Goal: Task Accomplishment & Management: Use online tool/utility

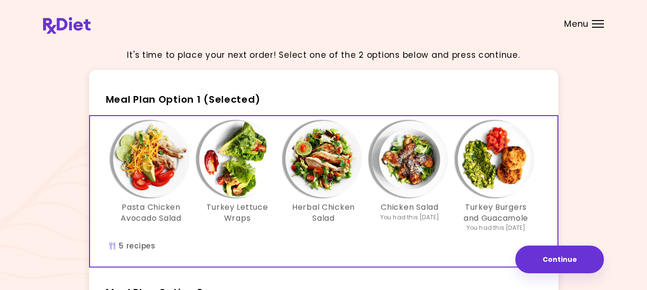
click at [329, 164] on img "Info - Herbal Chicken Salad - Meal Plan Option 1 (Selected)" at bounding box center [323, 159] width 77 height 77
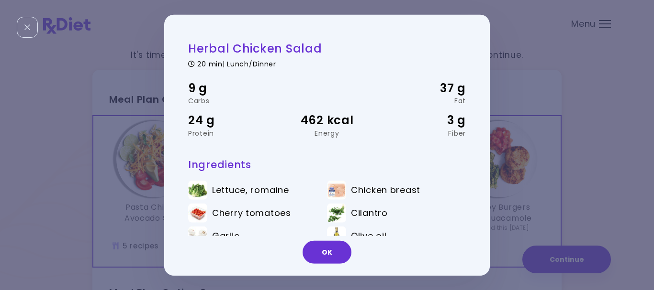
click at [618, 81] on div "Herbal Chicken Salad 20 min | Lunch/Dinner 9 g Carbs 37 g Fat 24 g Protein 462 …" at bounding box center [327, 145] width 654 height 290
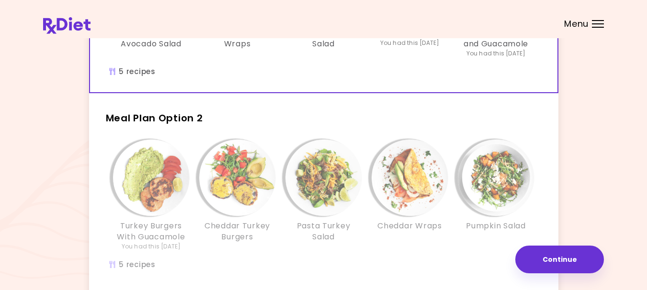
scroll to position [239, 0]
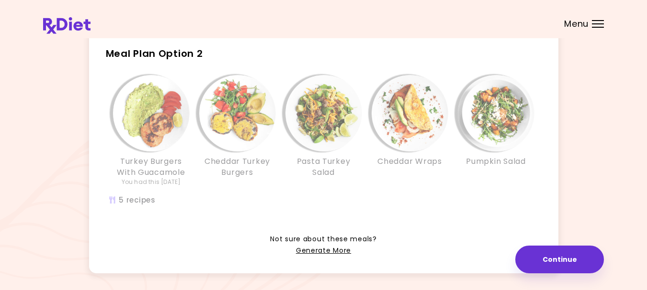
click at [291, 213] on div "Turkey Burgers With Guacamole You had this [DATE] Cheddar [GEOGRAPHIC_DATA] Bur…" at bounding box center [323, 145] width 459 height 151
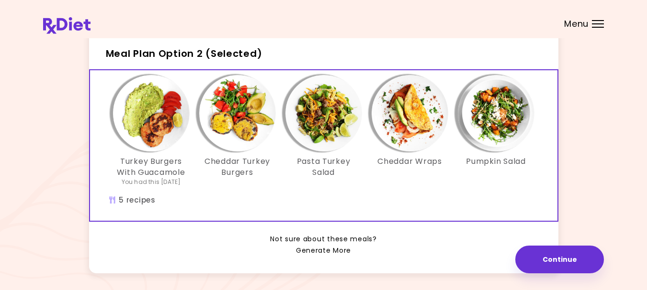
click at [321, 247] on link "Generate More" at bounding box center [323, 251] width 55 height 11
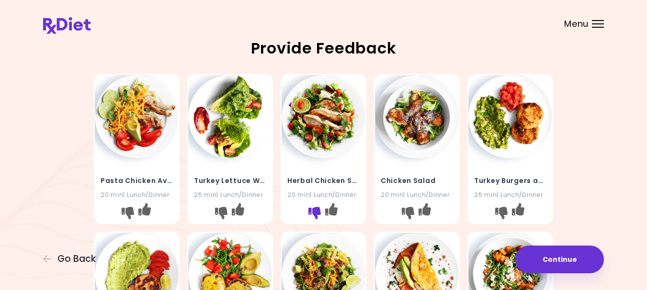
click at [312, 220] on icon "I don't like this recipe" at bounding box center [314, 213] width 12 height 12
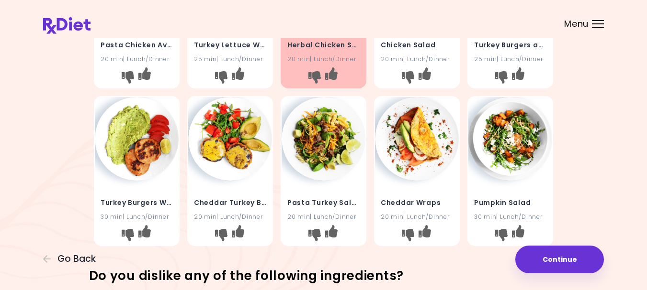
scroll to position [191, 0]
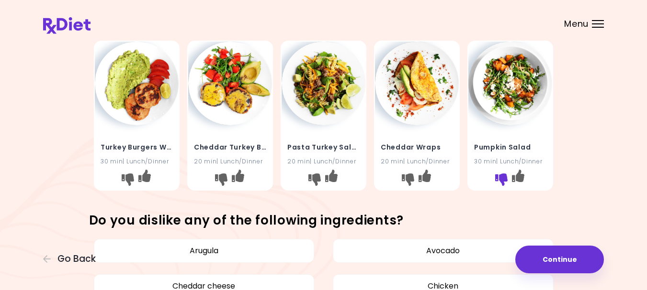
click at [502, 186] on icon "I don't like this recipe" at bounding box center [501, 179] width 12 height 12
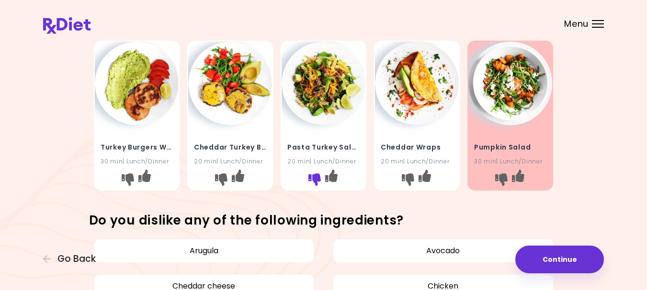
click at [314, 186] on icon "I don't like this recipe" at bounding box center [314, 179] width 12 height 12
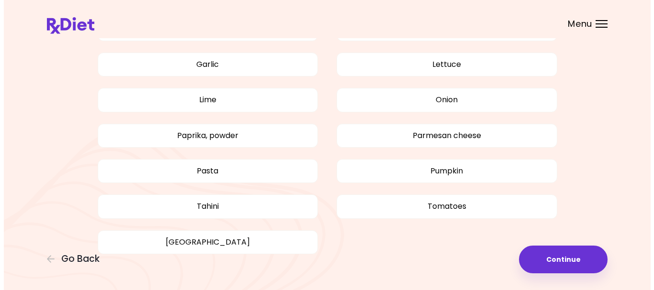
scroll to position [562, 0]
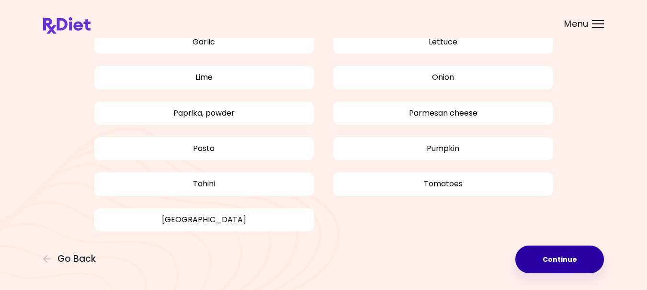
click at [555, 255] on button "Continue" at bounding box center [559, 260] width 89 height 28
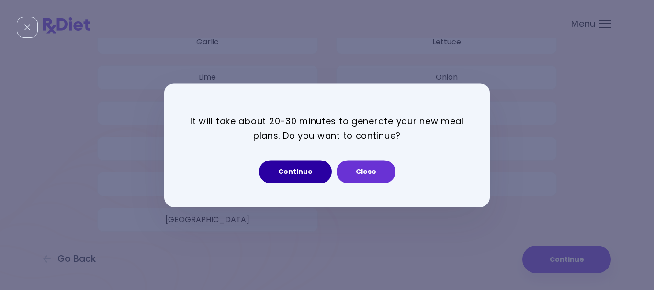
click at [286, 171] on button "Continue" at bounding box center [295, 171] width 73 height 23
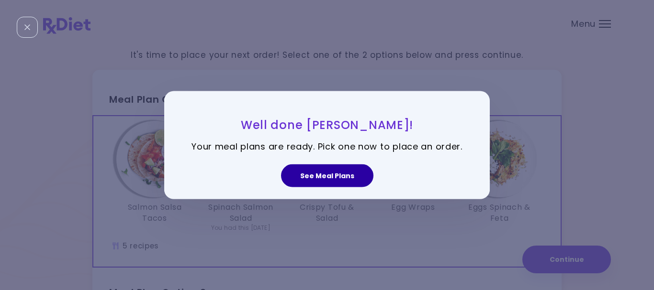
click at [311, 177] on button "See Meal Plans" at bounding box center [327, 176] width 92 height 23
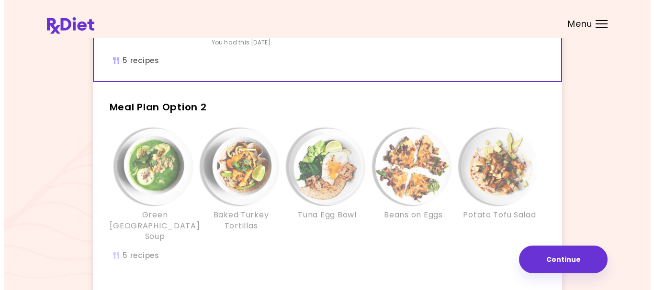
scroll to position [191, 0]
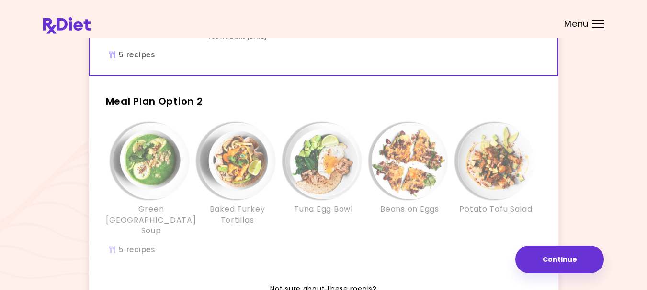
click at [243, 156] on img "Info - Baked Turkey Tortillas - Meal Plan Option 2" at bounding box center [237, 161] width 77 height 77
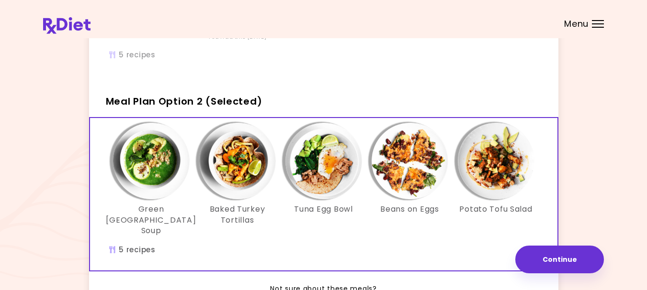
click at [232, 157] on img "Info - Baked Turkey Tortillas - Meal Plan Option 2 (Selected)" at bounding box center [237, 161] width 77 height 77
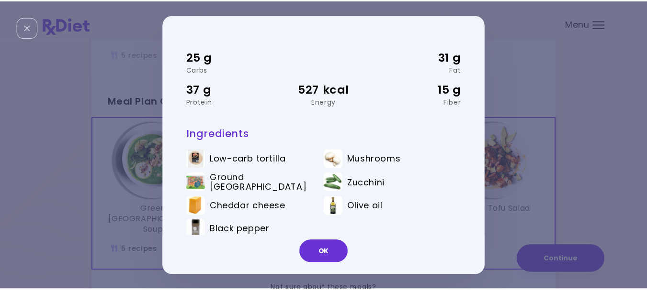
scroll to position [42, 0]
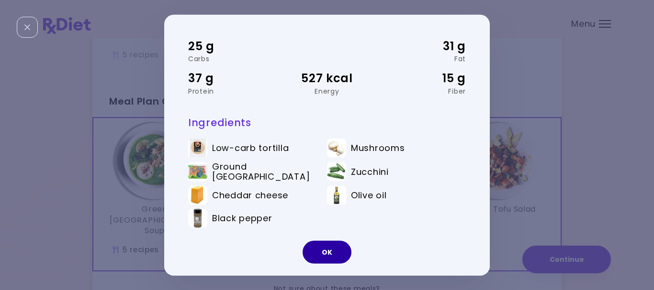
click at [322, 257] on button "OK" at bounding box center [326, 252] width 49 height 23
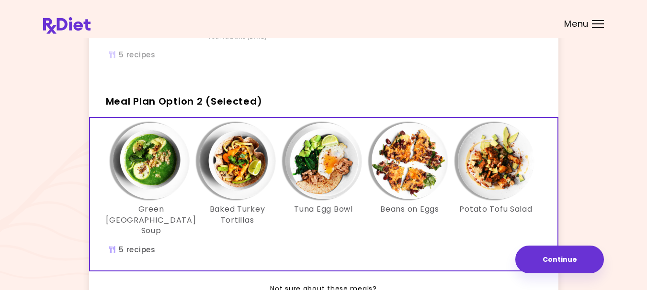
click at [309, 162] on img "Info - Tuna Egg Bowl - Meal Plan Option 2 (Selected)" at bounding box center [323, 161] width 77 height 77
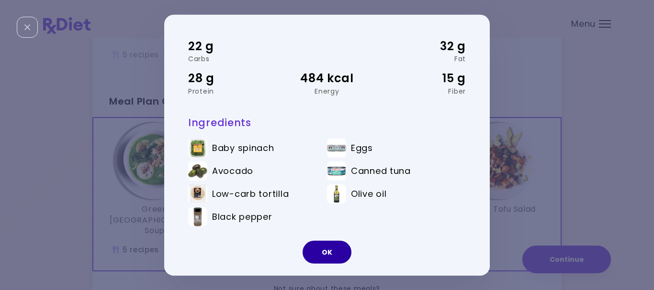
click at [323, 252] on button "OK" at bounding box center [326, 252] width 49 height 23
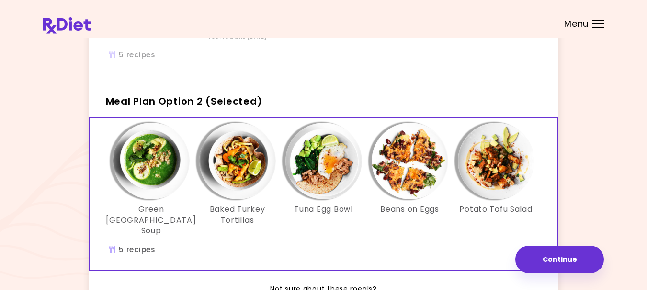
click at [407, 162] on img "Info - Beans on Eggs - Meal Plan Option 2 (Selected)" at bounding box center [409, 161] width 77 height 77
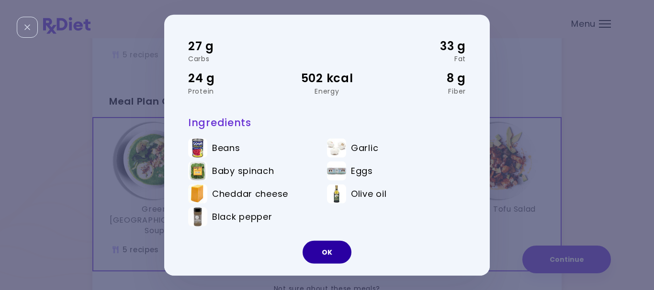
click at [324, 251] on button "OK" at bounding box center [326, 252] width 49 height 23
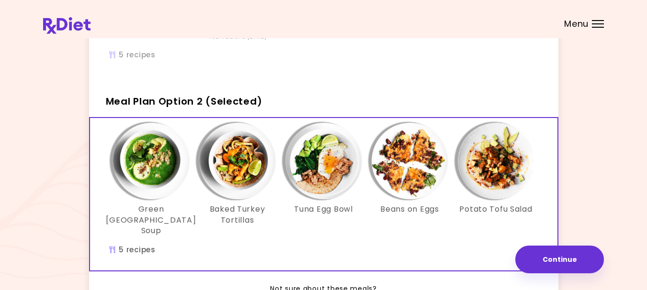
click at [493, 155] on img "Info - Potato Tofu Salad - Meal Plan Option 2 (Selected)" at bounding box center [496, 161] width 77 height 77
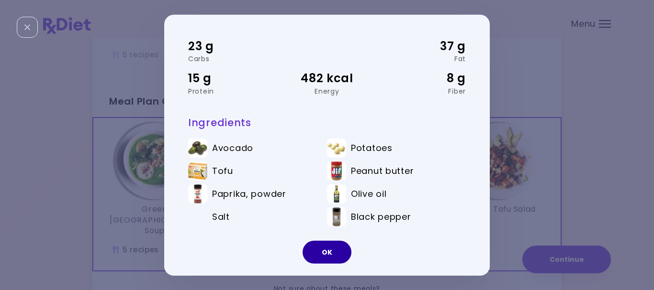
click at [323, 251] on button "OK" at bounding box center [326, 252] width 49 height 23
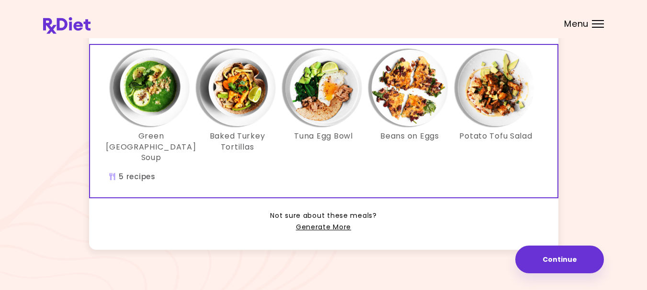
scroll to position [267, 0]
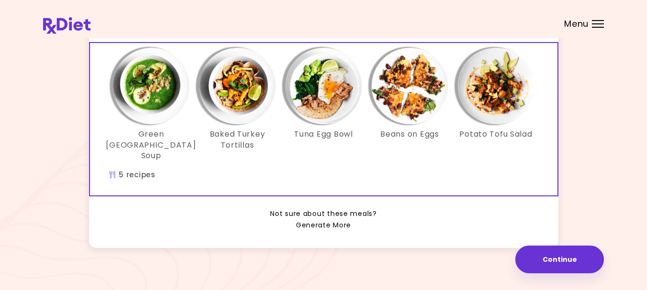
click at [326, 220] on link "Generate More" at bounding box center [323, 225] width 55 height 11
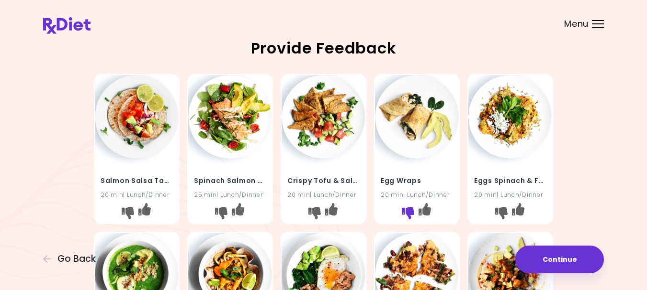
click at [404, 220] on icon "I don't like this recipe" at bounding box center [408, 213] width 12 height 12
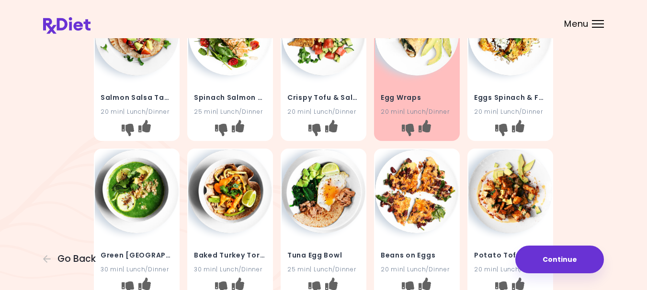
scroll to position [144, 0]
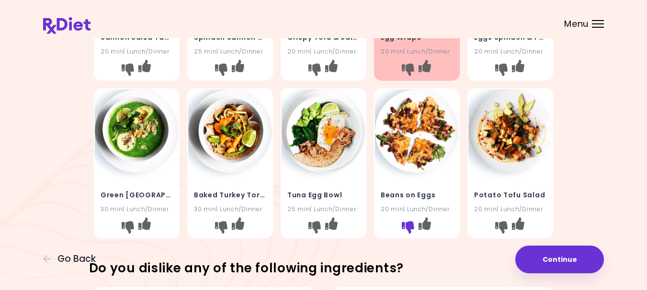
click at [405, 234] on icon "I don't like this recipe" at bounding box center [408, 227] width 12 height 12
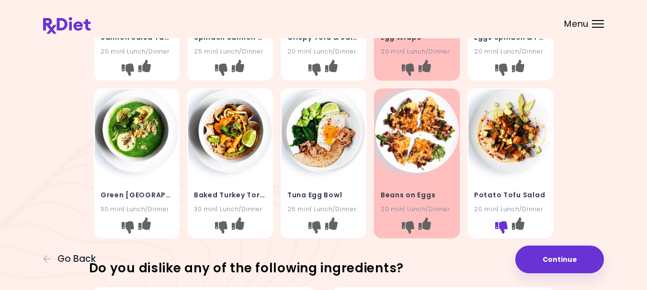
click at [502, 234] on icon "I don't like this recipe" at bounding box center [501, 227] width 12 height 12
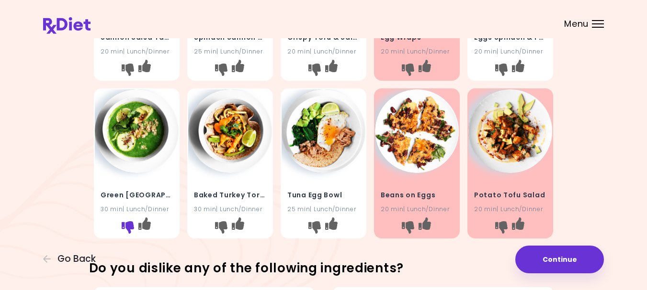
click at [127, 234] on icon "I don't like this recipe" at bounding box center [128, 227] width 12 height 12
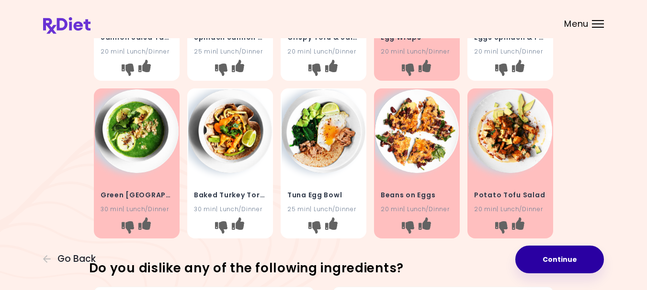
click at [553, 261] on button "Continue" at bounding box center [559, 260] width 89 height 28
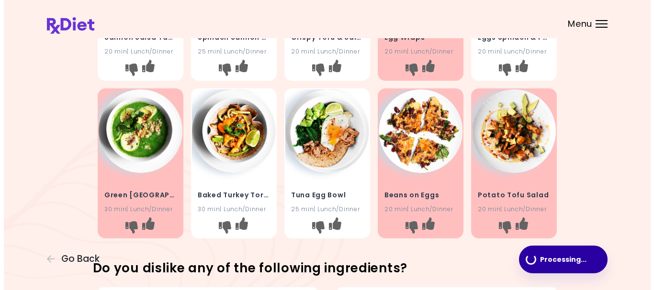
scroll to position [0, 0]
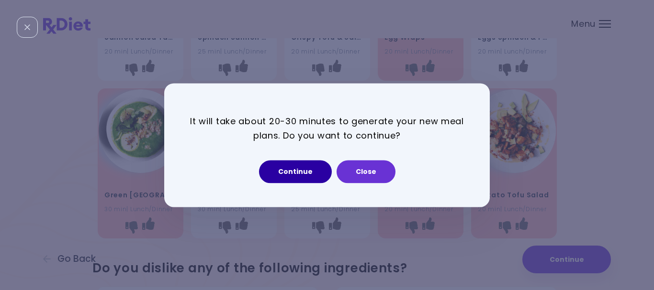
click at [294, 169] on button "Continue" at bounding box center [295, 171] width 73 height 23
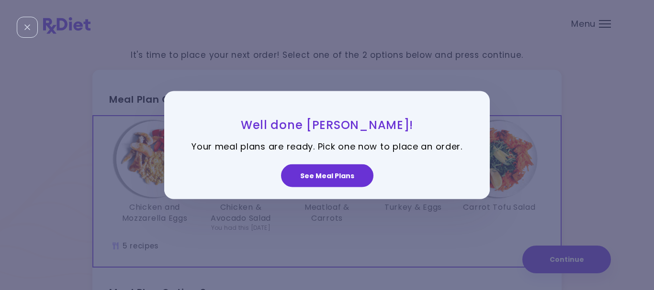
click at [315, 174] on button "See Meal Plans" at bounding box center [327, 176] width 92 height 23
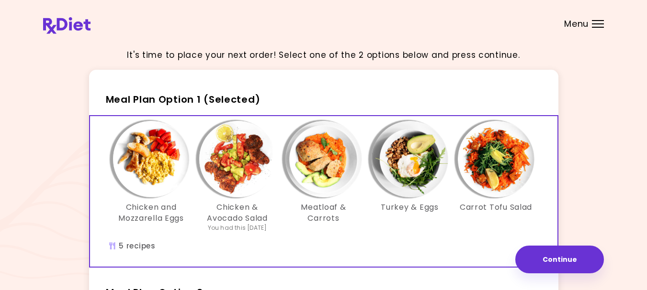
click at [324, 157] on img "Info - Meatloaf & Carrots - Meal Plan Option 1 (Selected)" at bounding box center [323, 159] width 77 height 77
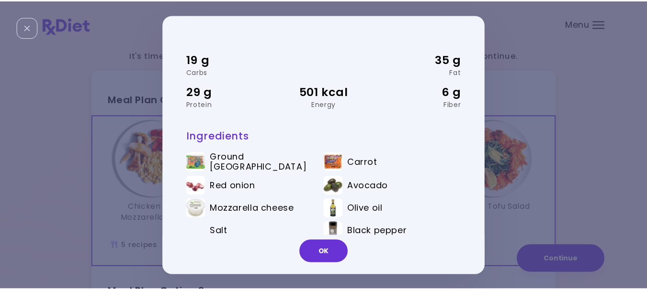
scroll to position [42, 0]
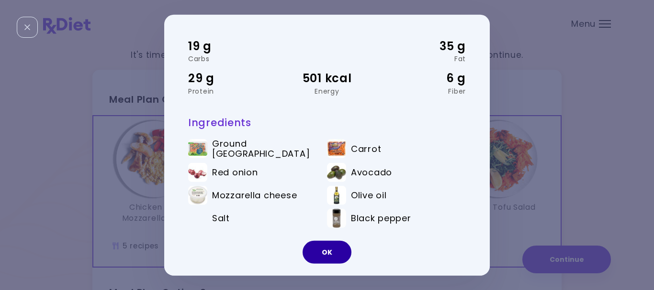
click at [322, 248] on button "OK" at bounding box center [326, 252] width 49 height 23
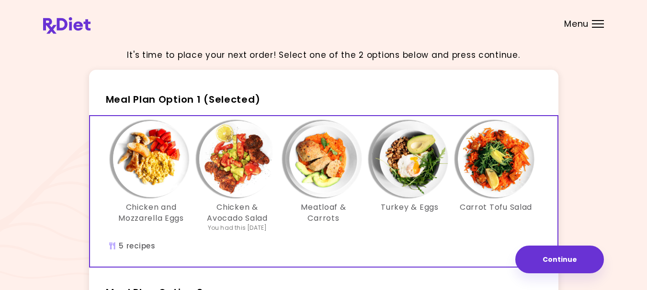
click at [416, 173] on img "Info - Turkey & Eggs - Meal Plan Option 1 (Selected)" at bounding box center [409, 159] width 77 height 77
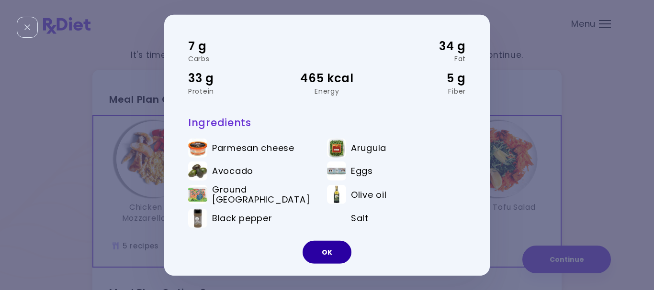
click at [317, 255] on button "OK" at bounding box center [326, 252] width 49 height 23
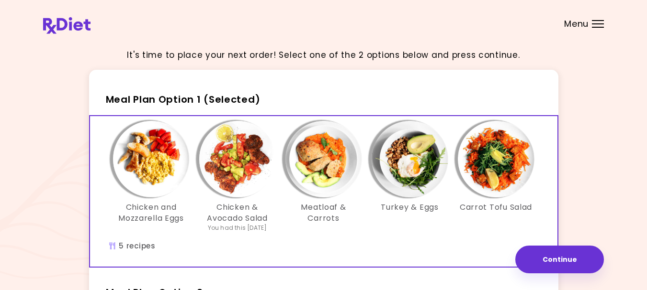
click at [488, 158] on img "Info - Carrot Tofu Salad - Meal Plan Option 1 (Selected)" at bounding box center [496, 159] width 77 height 77
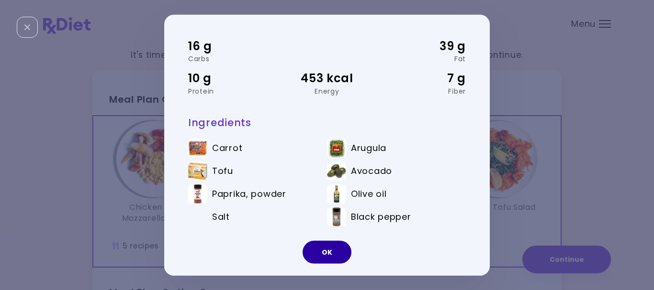
click at [327, 251] on button "OK" at bounding box center [326, 252] width 49 height 23
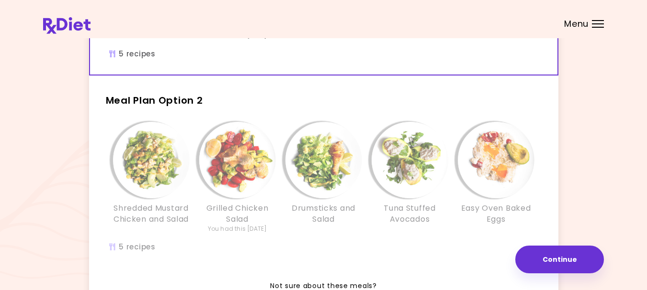
scroll to position [239, 0]
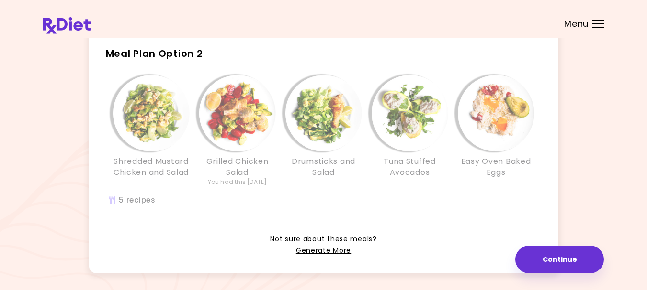
click at [304, 194] on div "Shredded Mustard Chicken and Salad Grilled Chicken Salad You had this [DATE] Dr…" at bounding box center [323, 135] width 431 height 121
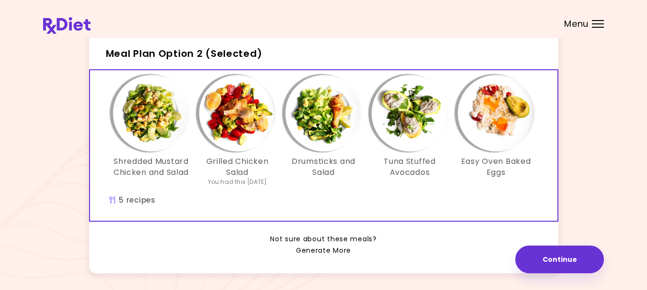
click at [323, 252] on link "Generate More" at bounding box center [323, 251] width 55 height 11
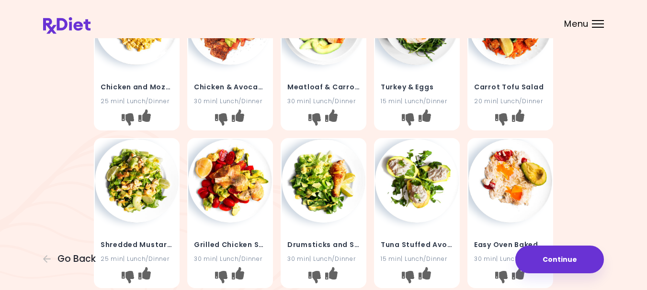
scroll to position [96, 0]
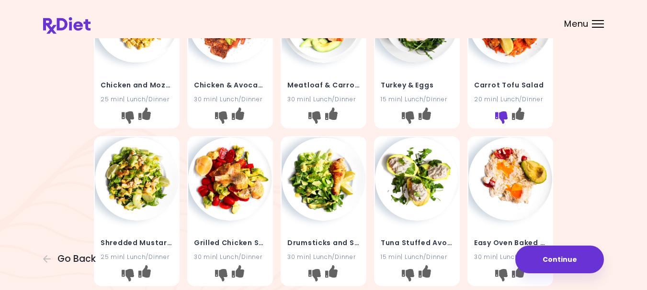
click at [504, 124] on icon "I don't like this recipe" at bounding box center [501, 118] width 12 height 12
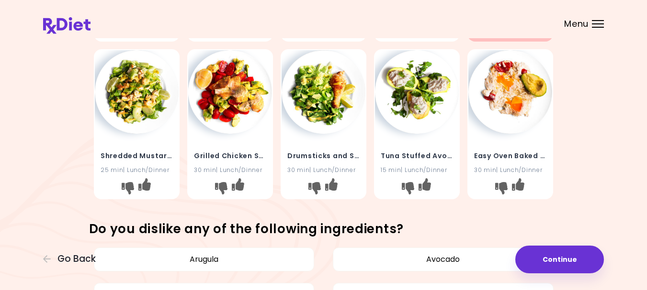
scroll to position [191, 0]
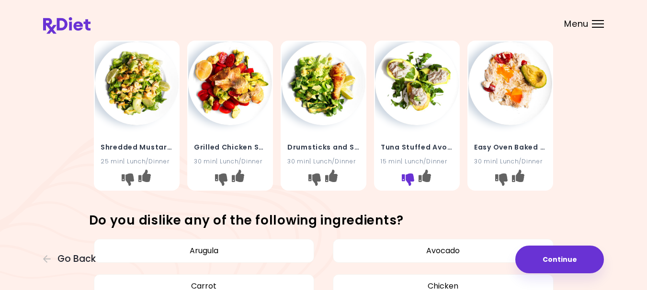
click at [409, 186] on icon "I don't like this recipe" at bounding box center [408, 179] width 12 height 12
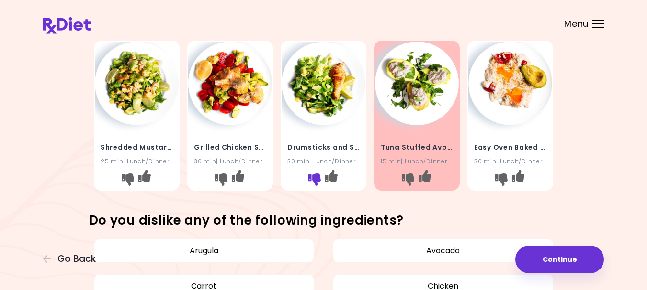
click at [317, 186] on icon "I don't like this recipe" at bounding box center [314, 179] width 12 height 12
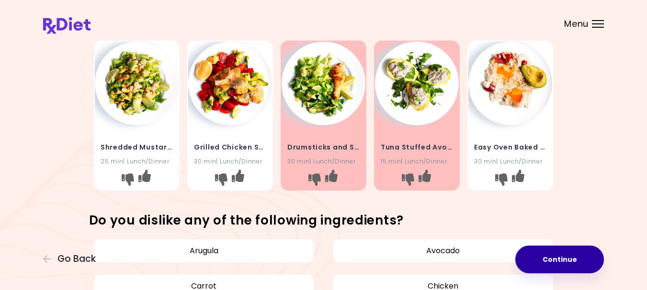
click at [553, 258] on button "Continue" at bounding box center [559, 260] width 89 height 28
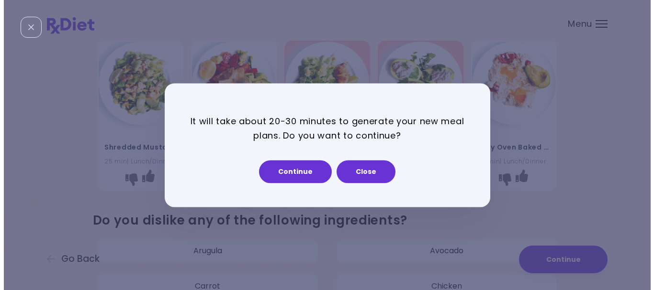
scroll to position [0, 0]
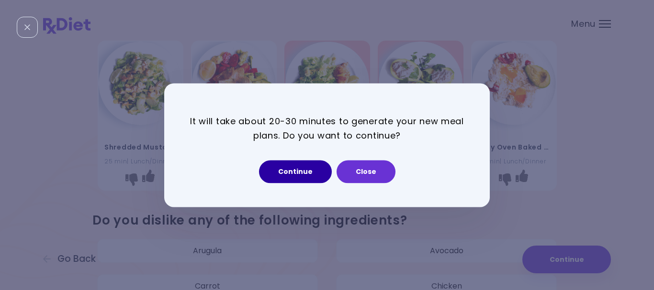
click at [282, 169] on button "Continue" at bounding box center [295, 171] width 73 height 23
